Goal: Find specific page/section: Find specific page/section

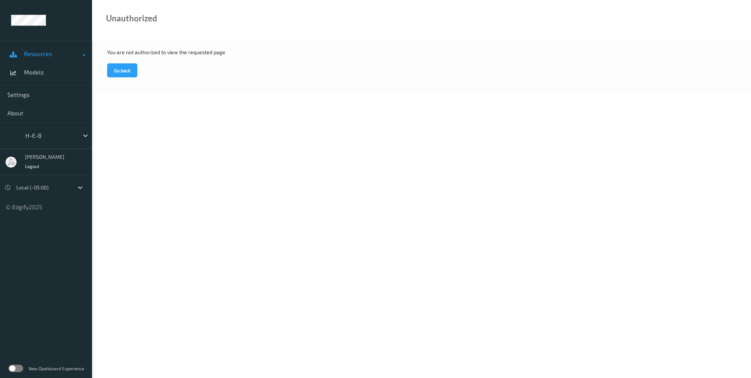
click at [59, 57] on link "Resources" at bounding box center [46, 54] width 92 height 18
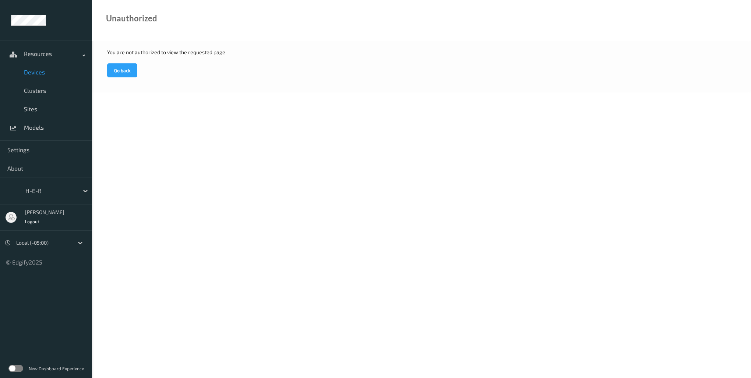
click at [57, 73] on span "Devices" at bounding box center [54, 72] width 61 height 7
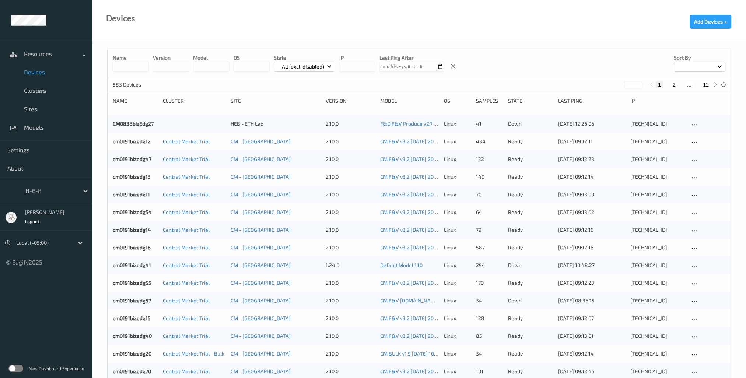
click at [562, 67] on div at bounding box center [700, 67] width 52 height 10
click at [562, 87] on p "Name" at bounding box center [699, 83] width 51 height 13
click at [562, 84] on input "*" at bounding box center [633, 84] width 18 height 7
click at [562, 81] on input "*" at bounding box center [633, 84] width 18 height 7
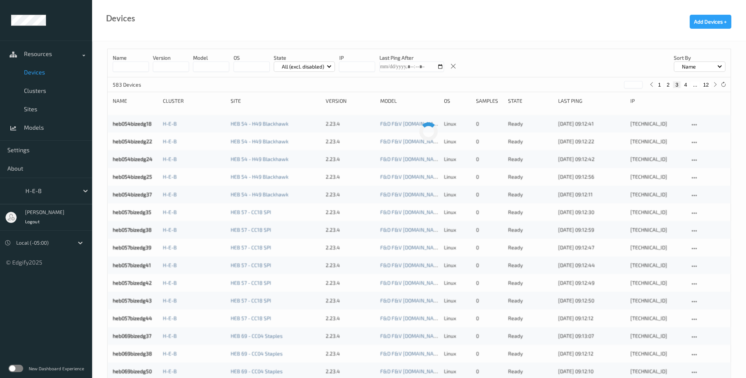
click at [562, 82] on input "*" at bounding box center [633, 84] width 18 height 7
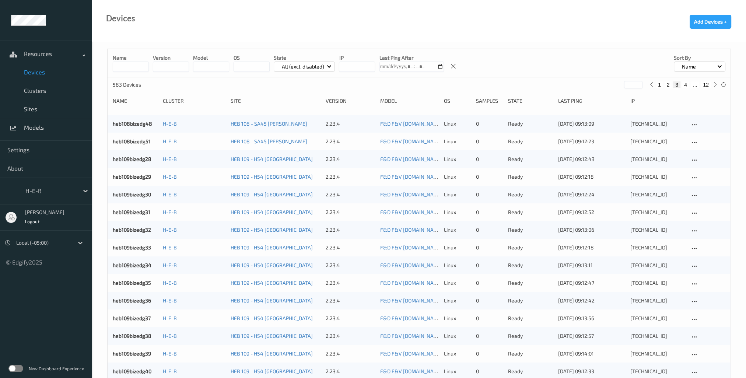
click at [562, 85] on input "*" at bounding box center [633, 84] width 18 height 7
click at [562, 69] on div "Name" at bounding box center [700, 67] width 52 height 10
click at [562, 122] on p "IP" at bounding box center [699, 122] width 51 height 13
type input "*"
click at [562, 67] on div "IP" at bounding box center [700, 67] width 52 height 10
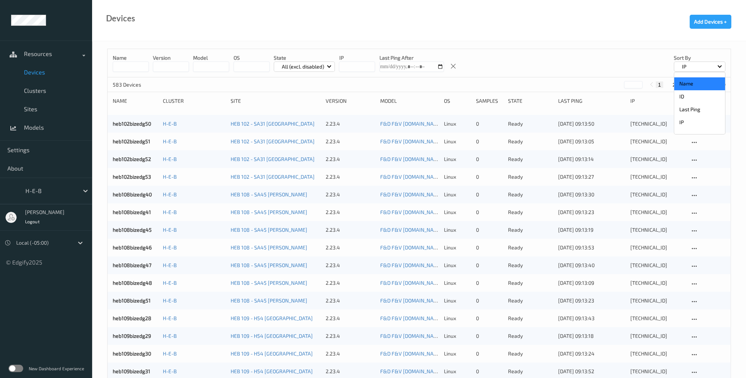
click at [562, 85] on p "Name" at bounding box center [699, 83] width 51 height 13
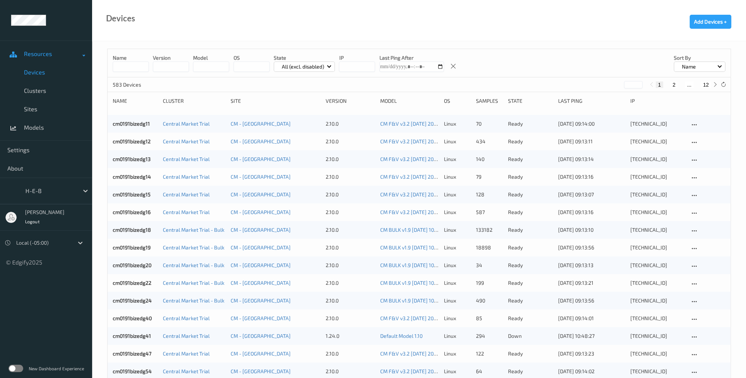
click at [71, 55] on span "Resources" at bounding box center [53, 53] width 59 height 7
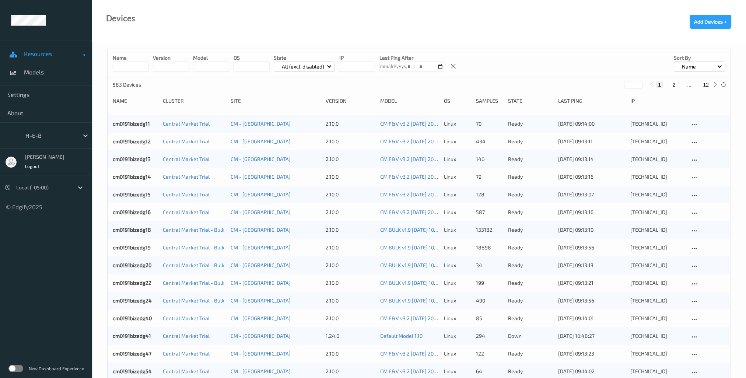
click at [82, 53] on span "Resources" at bounding box center [53, 53] width 59 height 7
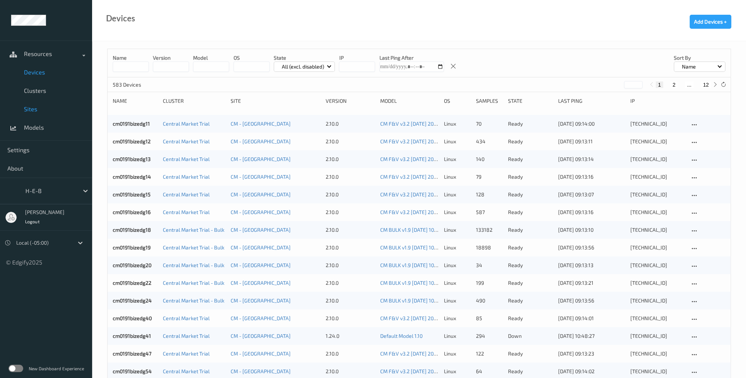
click at [29, 108] on span "Sites" at bounding box center [54, 108] width 61 height 7
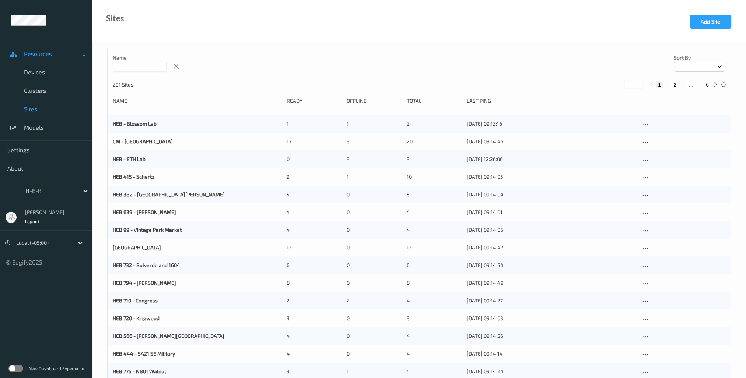
click at [29, 52] on span "Resources" at bounding box center [53, 53] width 59 height 7
click at [84, 54] on span at bounding box center [84, 53] width 2 height 7
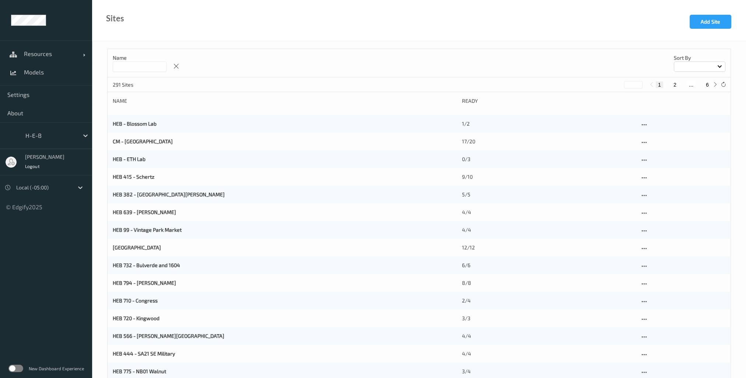
click at [562, 69] on div at bounding box center [700, 67] width 52 height 10
click at [562, 85] on p "Name" at bounding box center [699, 83] width 51 height 13
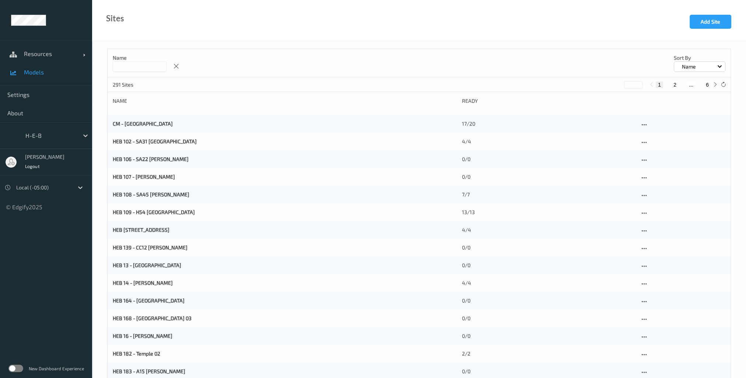
click at [14, 71] on icon at bounding box center [13, 72] width 7 height 6
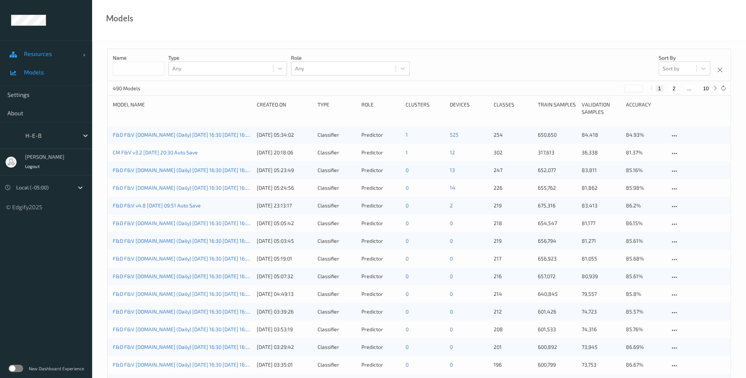
click at [83, 55] on span at bounding box center [84, 55] width 3 height 3
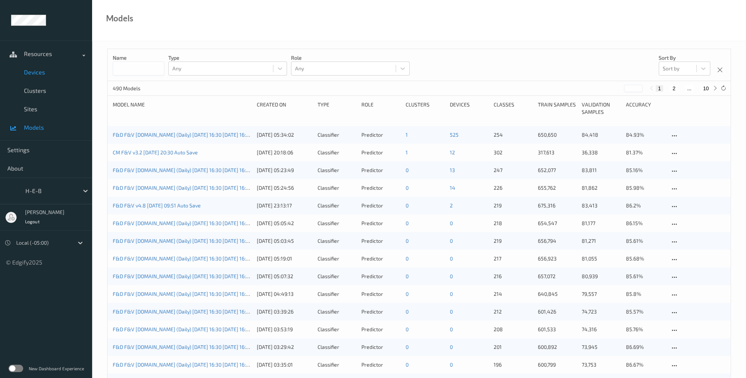
click at [47, 73] on span "Devices" at bounding box center [54, 72] width 61 height 7
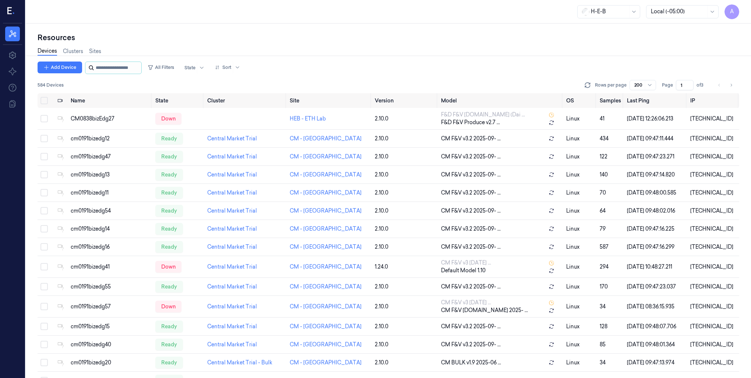
click at [132, 70] on input "string" at bounding box center [118, 68] width 44 height 12
click at [116, 62] on input "string" at bounding box center [118, 68] width 44 height 12
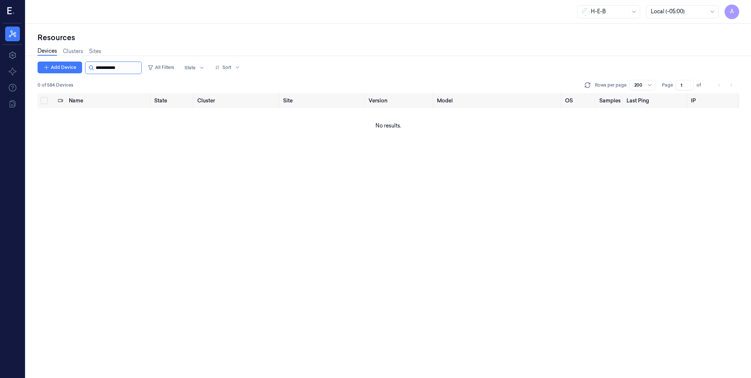
type input "**********"
